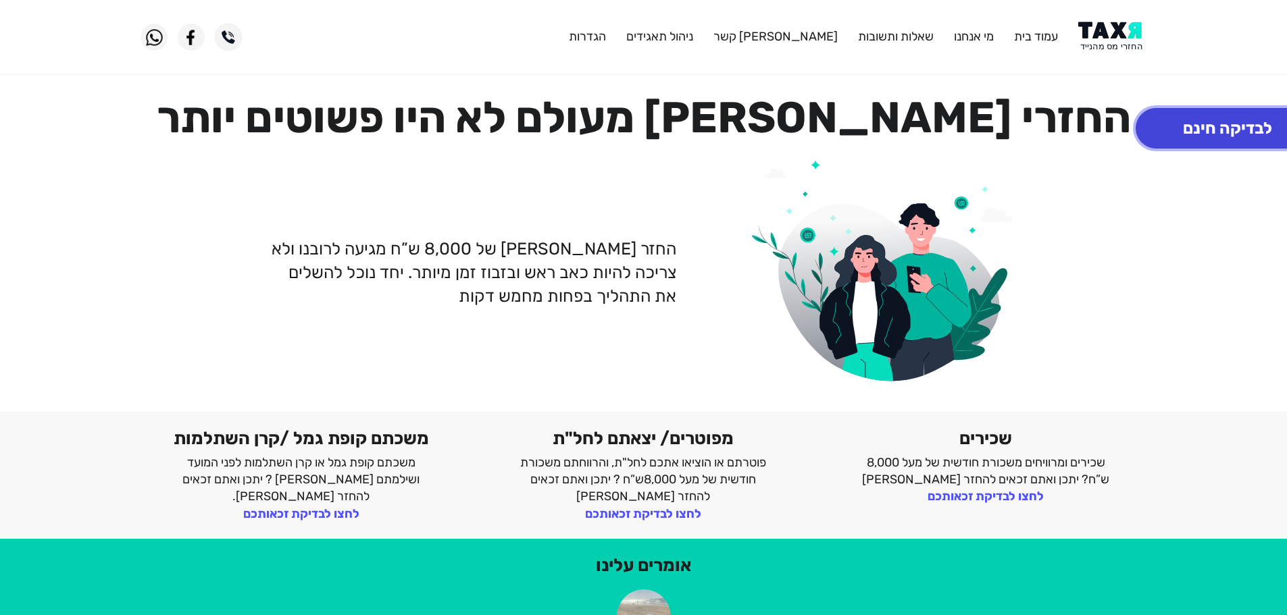
click at [1199, 120] on button "לבדיקה חינם" at bounding box center [1228, 128] width 184 height 41
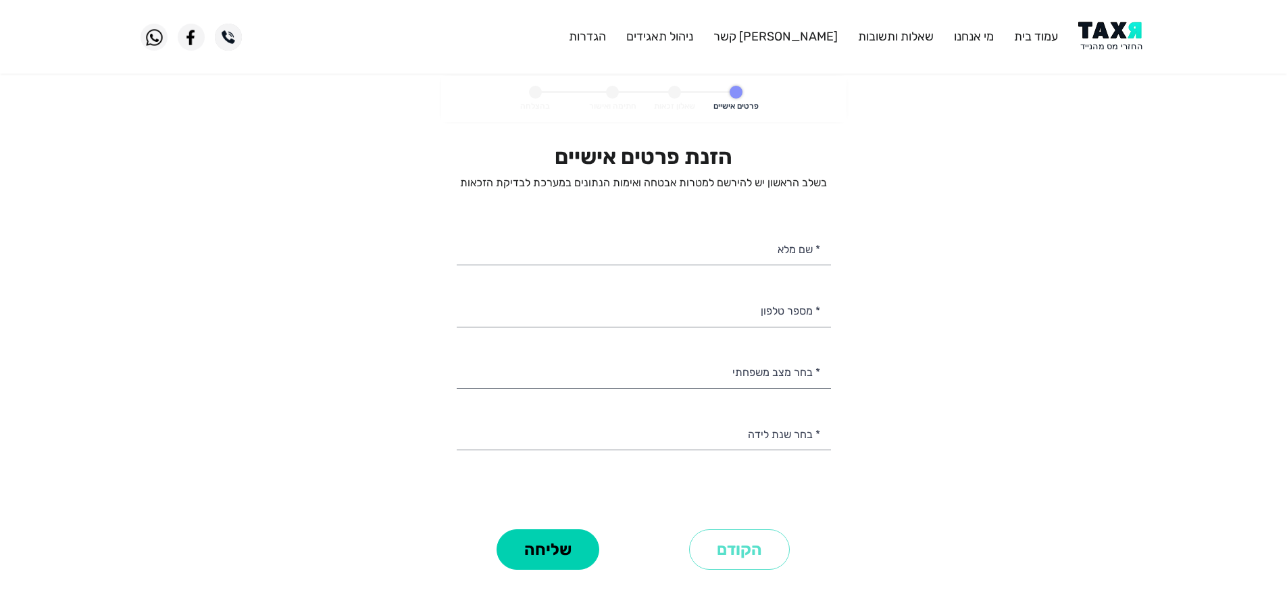
select select
click at [782, 305] on input "* מספר טלפון" at bounding box center [644, 309] width 374 height 34
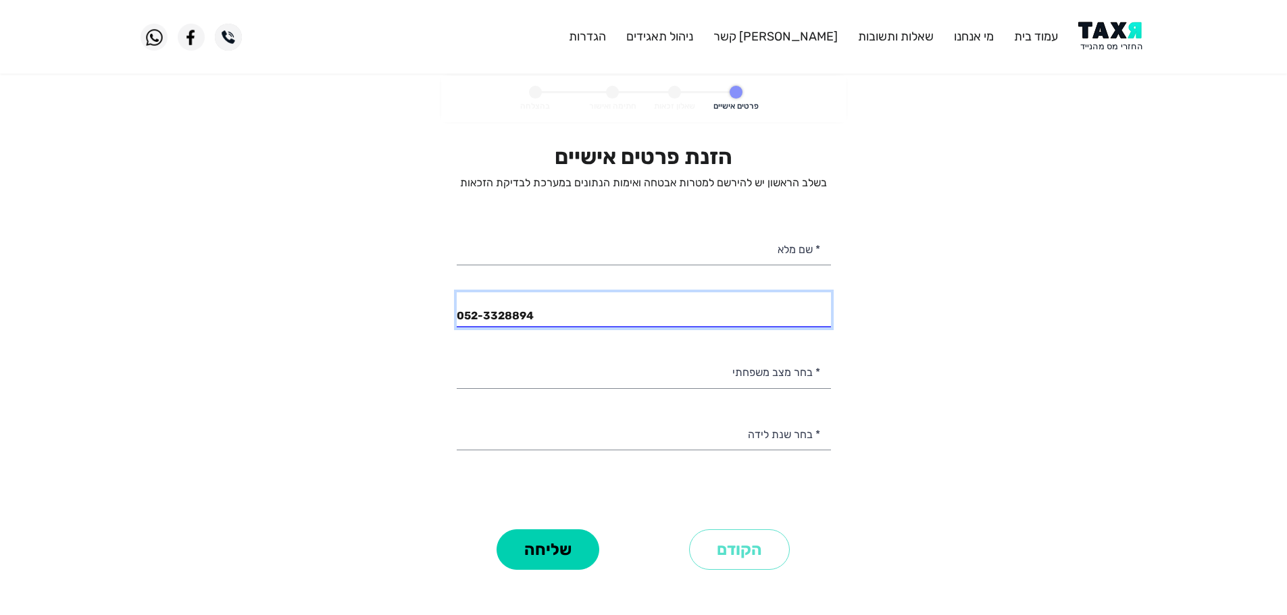
type input "052-3328894"
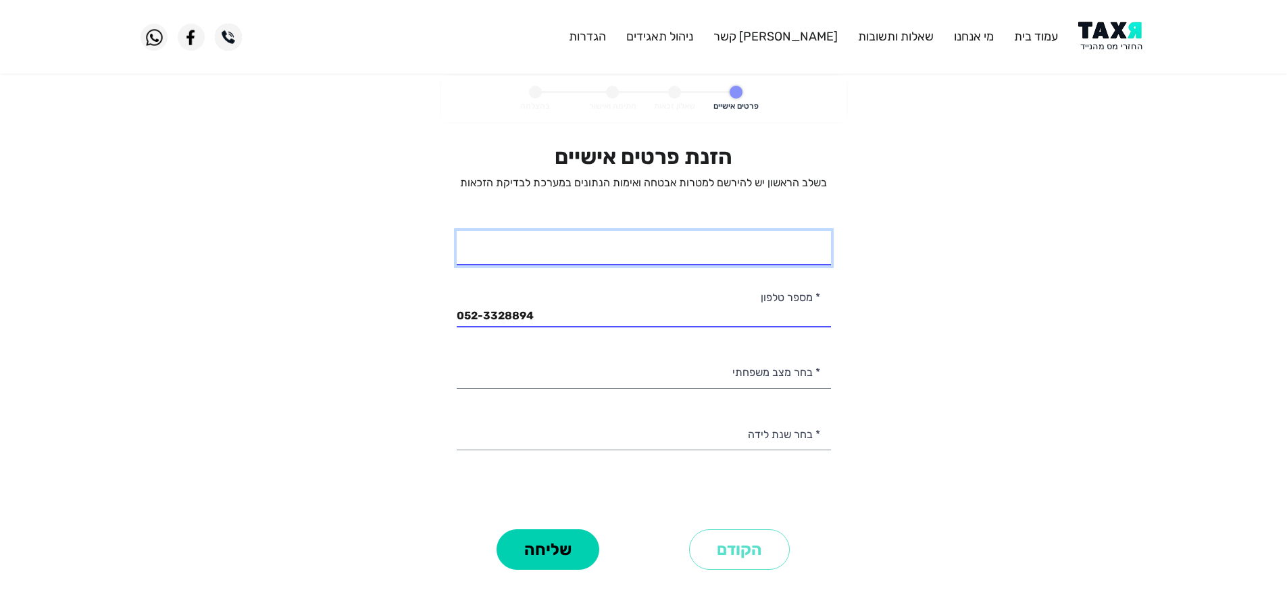
click at [788, 260] on input "* שם מלא" at bounding box center [644, 248] width 374 height 34
click at [777, 263] on input "[PERSON_NAME]" at bounding box center [644, 248] width 374 height 34
click at [792, 257] on input "[PERSON_NAME]" at bounding box center [644, 248] width 374 height 34
type input "[PERSON_NAME]"
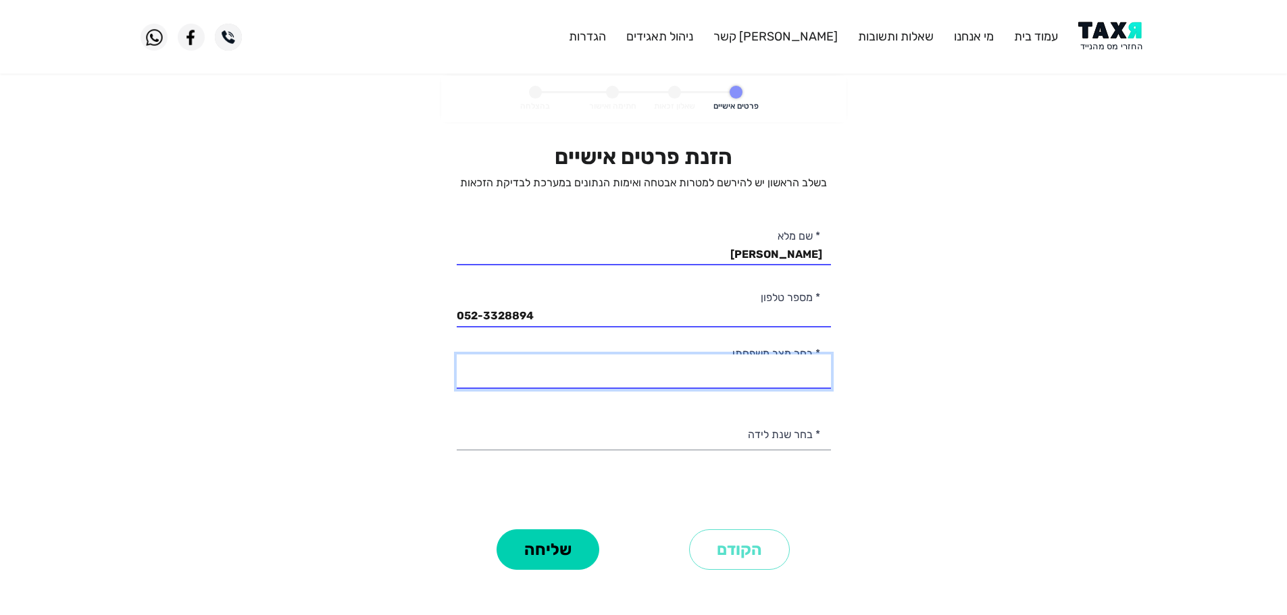
click at [720, 376] on select "רווק/ה נשוי/[PERSON_NAME]/ה אלמן/נה" at bounding box center [644, 372] width 374 height 34
select select "1: Single"
click at [457, 355] on select "רווק/ה נשוי/[PERSON_NAME]/ה אלמן/נה" at bounding box center [644, 372] width 374 height 34
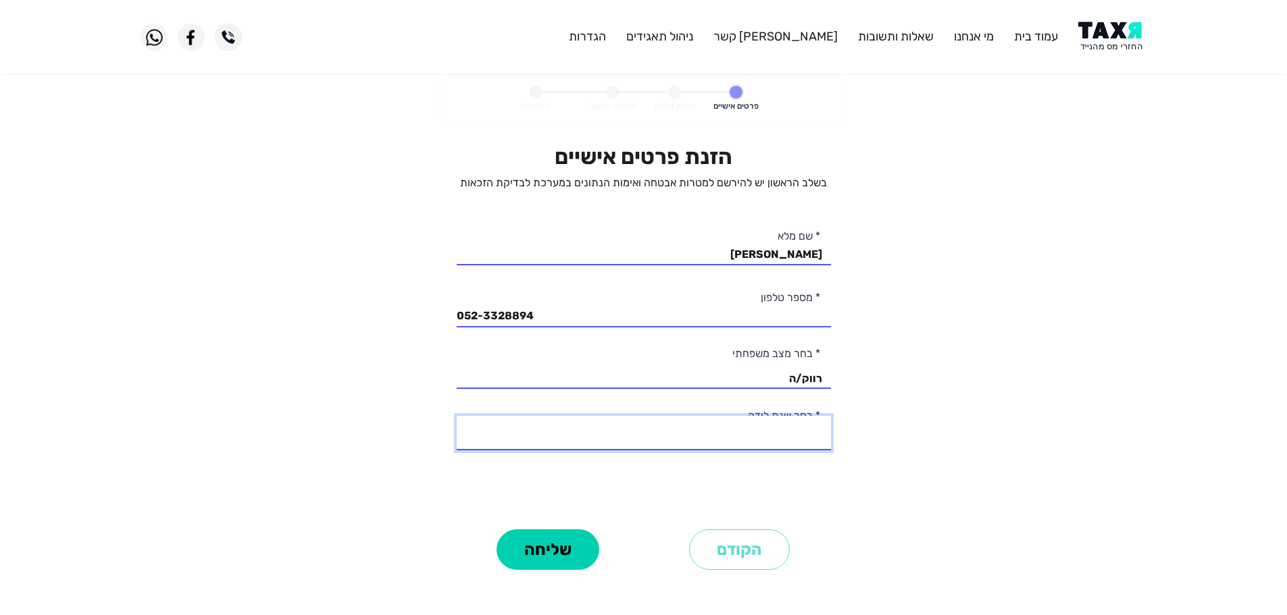
click at [796, 437] on select "2003 2002 2001 2000 1999 1998 1997 1996 1995 1994 1993 1992 1991 1990 1989 1988…" at bounding box center [644, 433] width 374 height 34
select select "6: 1998"
click at [457, 416] on select "2003 2002 2001 2000 1999 1998 1997 1996 1995 1994 1993 1992 1991 1990 1989 1988…" at bounding box center [644, 433] width 374 height 34
click at [566, 549] on button "שליחה" at bounding box center [547, 550] width 103 height 41
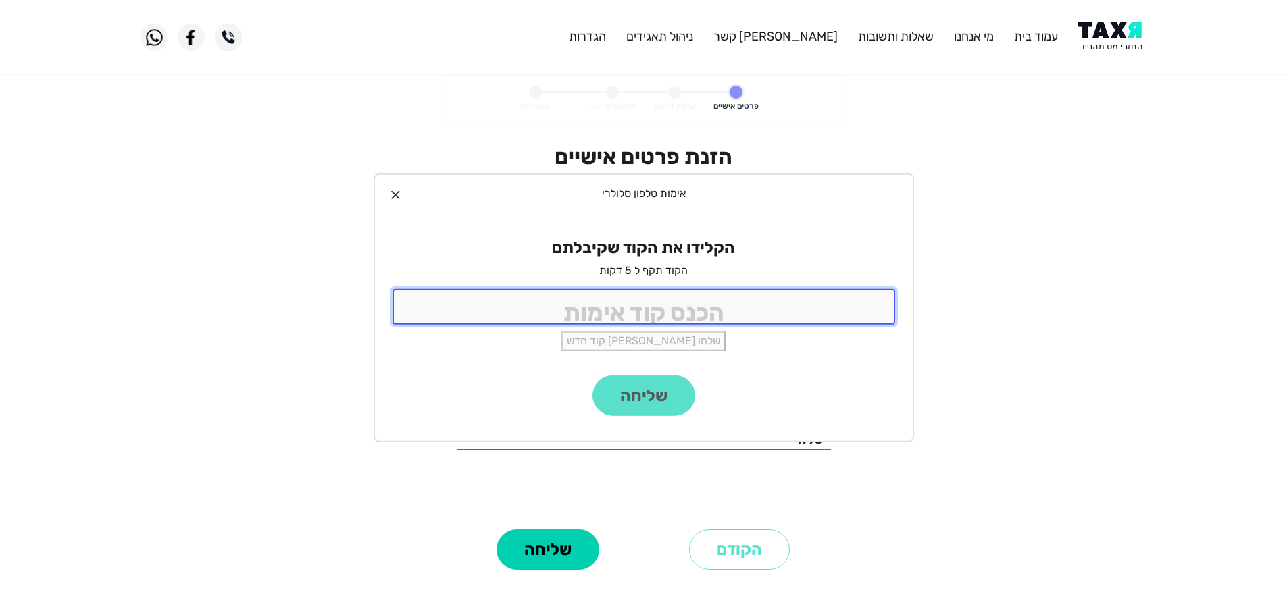
click at [690, 299] on input "tel" at bounding box center [643, 307] width 503 height 36
type input "9988"
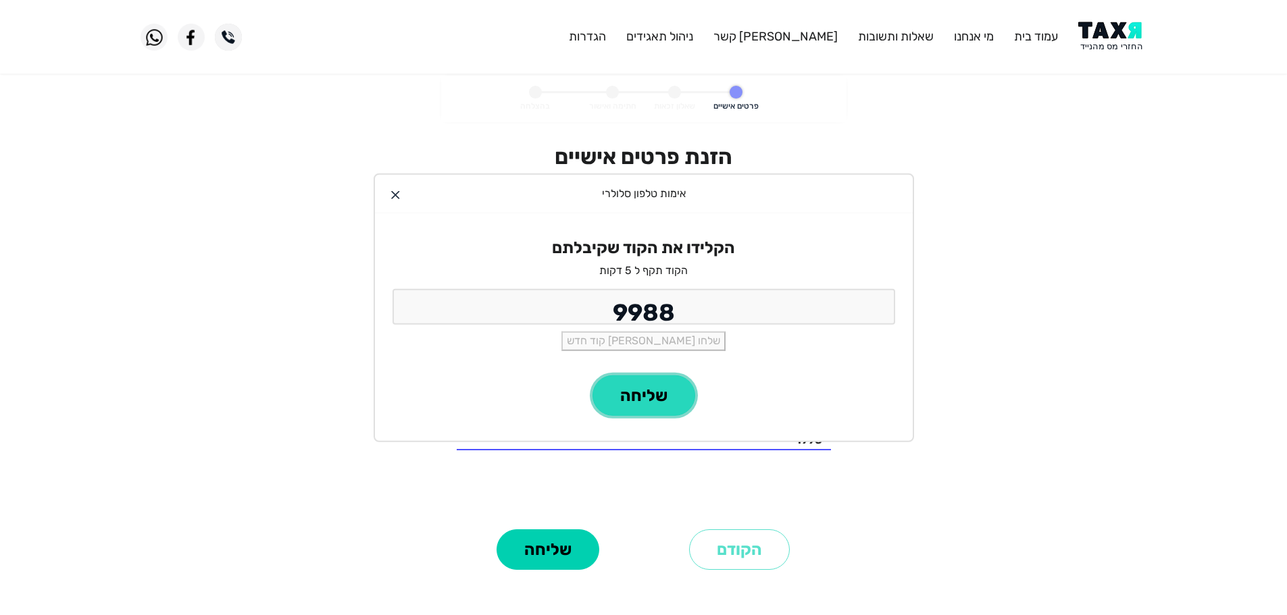
click at [654, 397] on button "שליחה" at bounding box center [643, 396] width 103 height 41
